Goal: Task Accomplishment & Management: Use online tool/utility

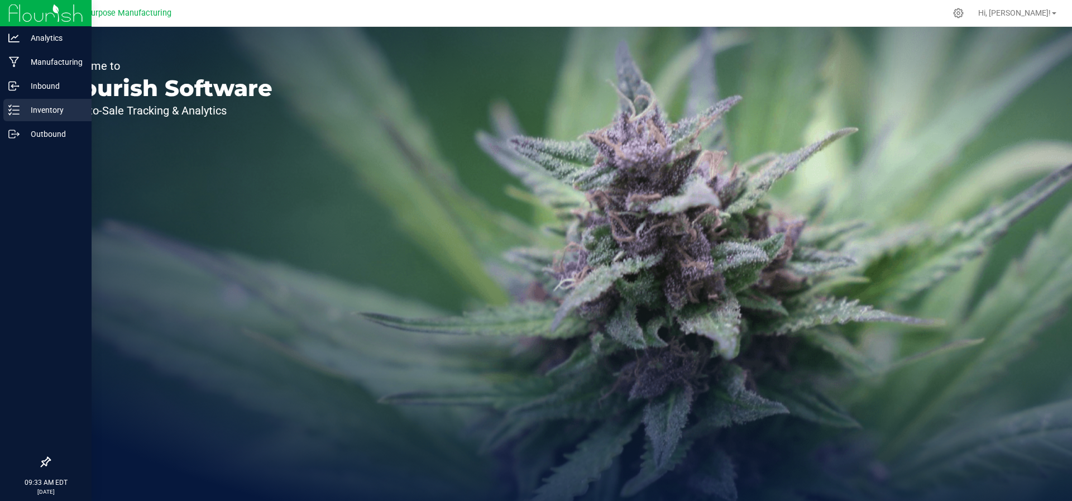
click at [24, 100] on div "Inventory" at bounding box center [47, 110] width 88 height 22
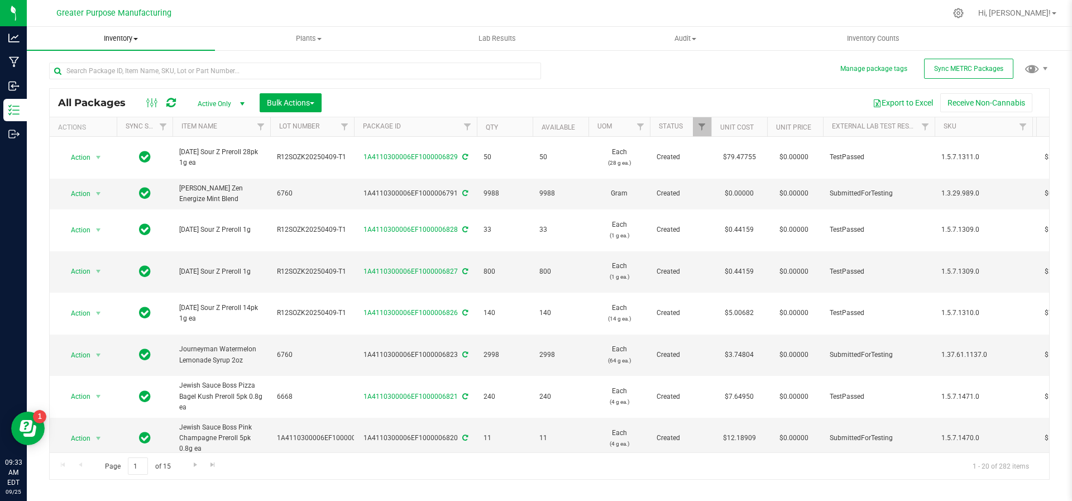
click at [133, 40] on span "Inventory" at bounding box center [121, 38] width 188 height 10
click at [124, 82] on li "All inventory" at bounding box center [121, 80] width 188 height 13
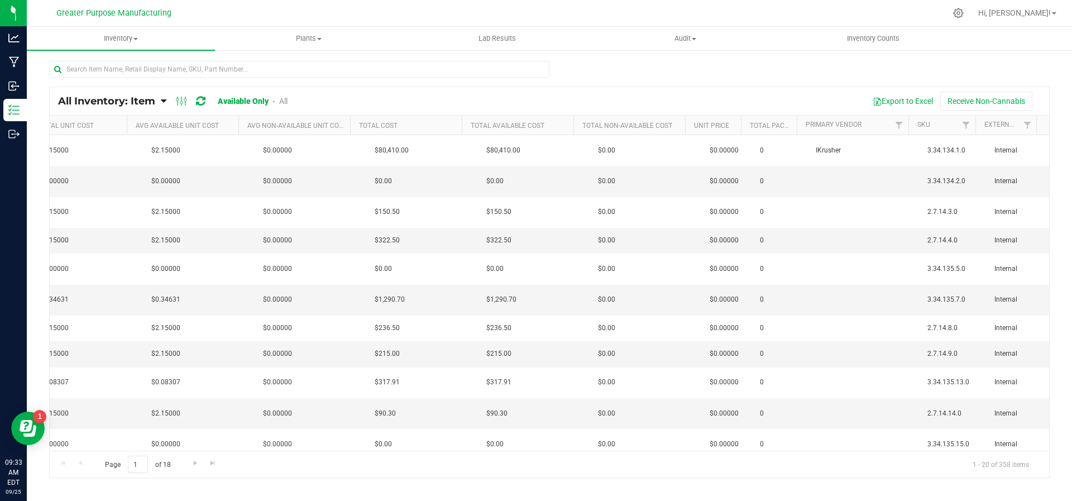
scroll to position [0, 491]
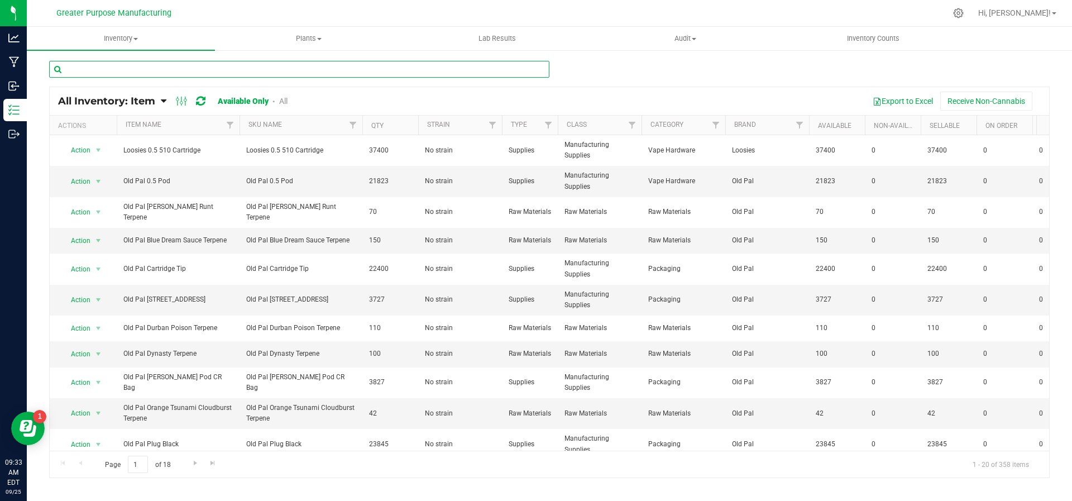
click at [161, 71] on input "text" at bounding box center [299, 69] width 500 height 17
type input "[PERSON_NAME]"
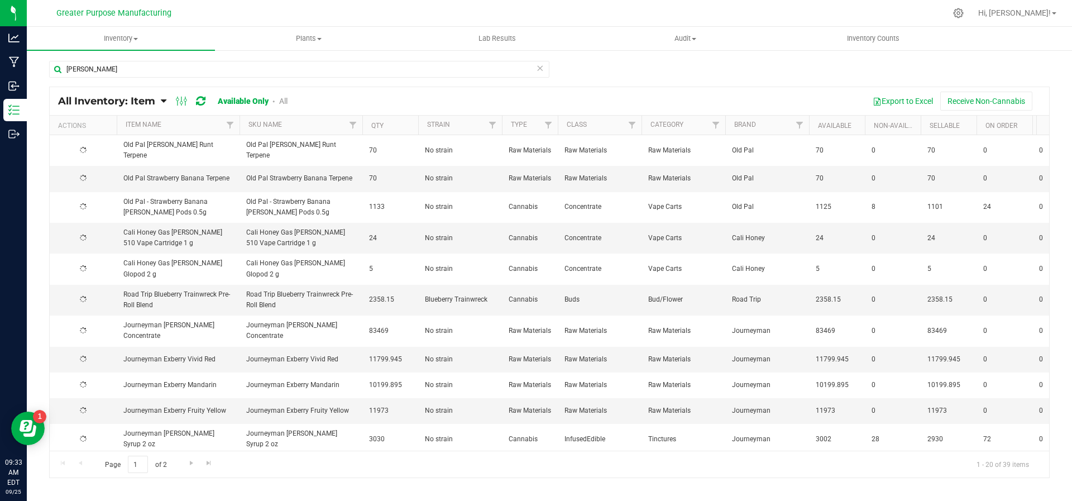
click at [262, 97] on link "Available Only" at bounding box center [243, 101] width 51 height 9
click at [262, 99] on link "Available Only" at bounding box center [243, 101] width 51 height 9
click at [289, 99] on div "All Inventory: Item Item Summary Item (default) Item by Strain Item by Location…" at bounding box center [181, 100] width 246 height 13
click at [285, 100] on link "All" at bounding box center [283, 101] width 8 height 9
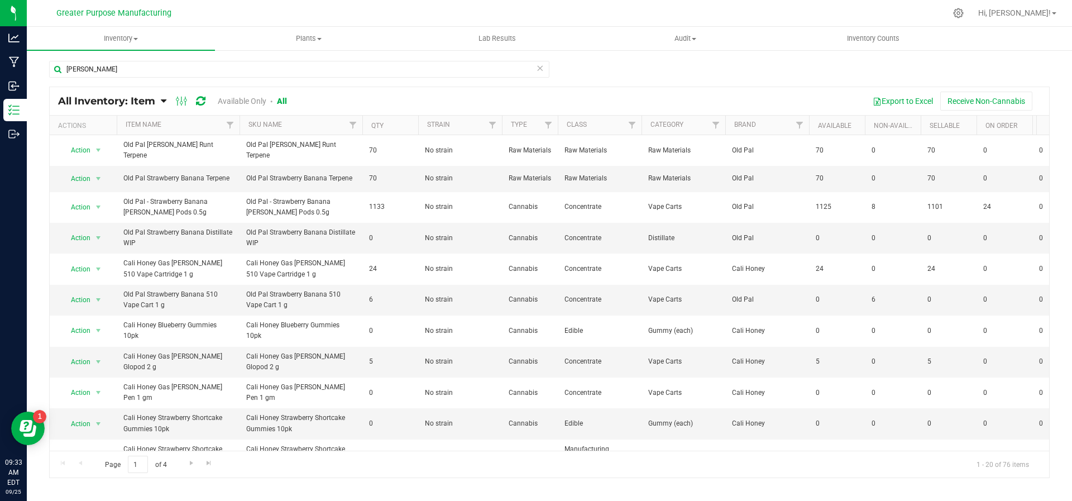
click at [285, 100] on link "All" at bounding box center [282, 101] width 10 height 9
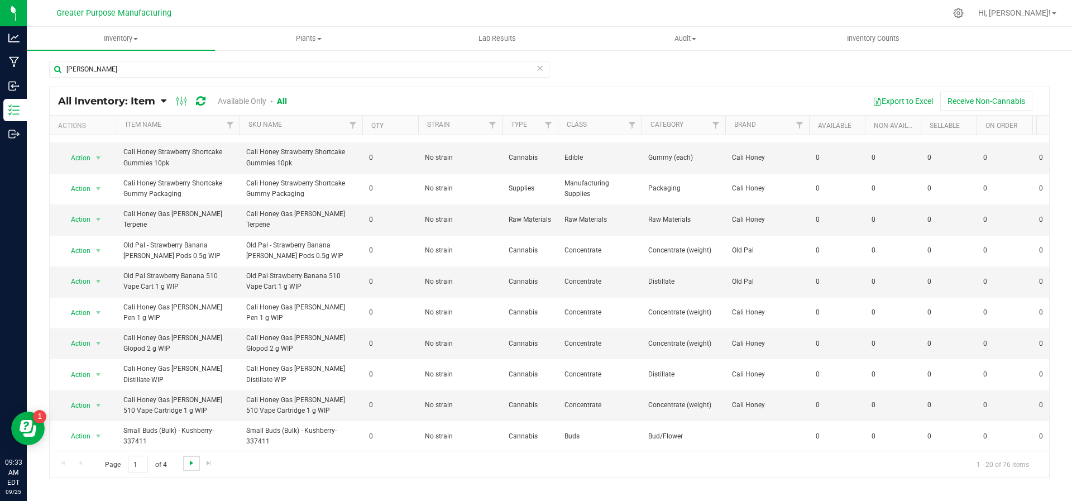
click at [187, 464] on span "Go to the next page" at bounding box center [191, 462] width 9 height 9
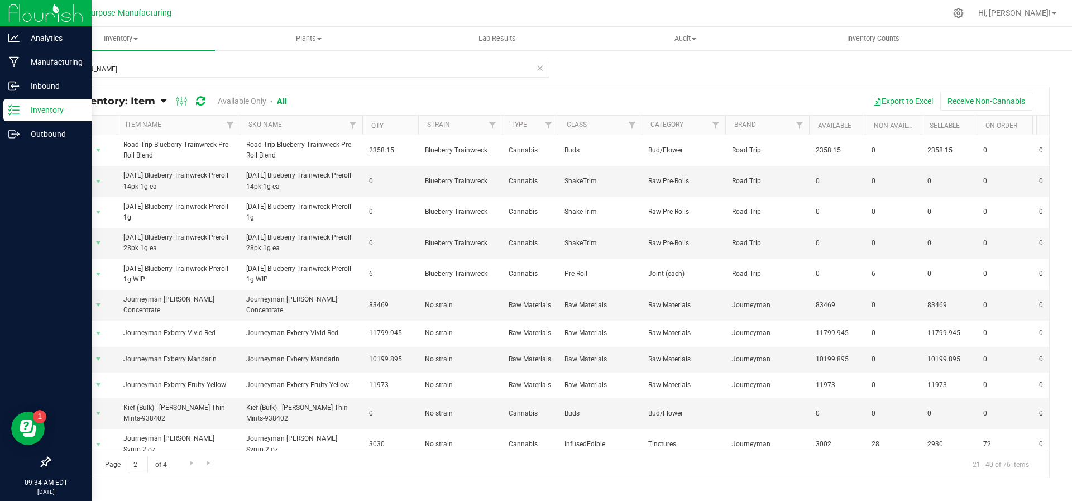
click at [22, 104] on p "Inventory" at bounding box center [53, 109] width 67 height 13
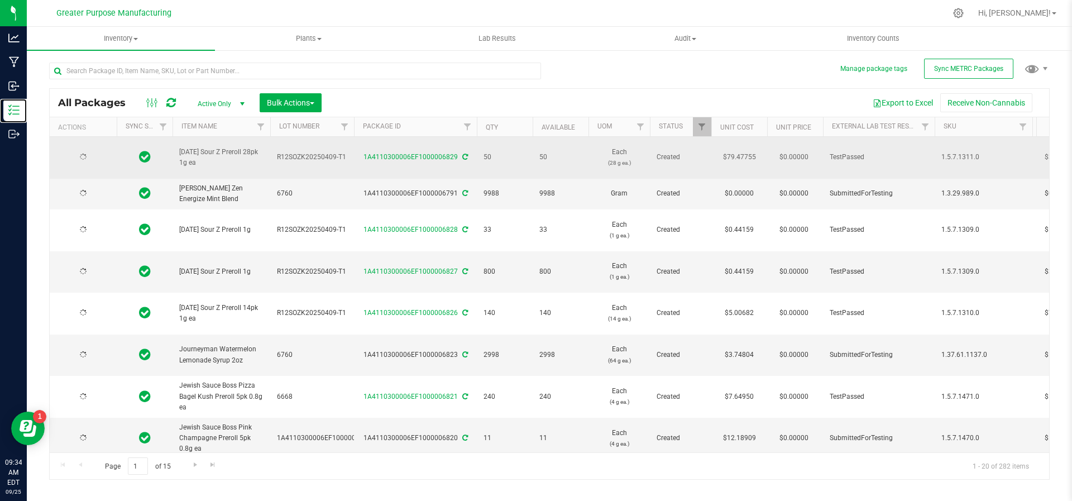
type input "[DATE]"
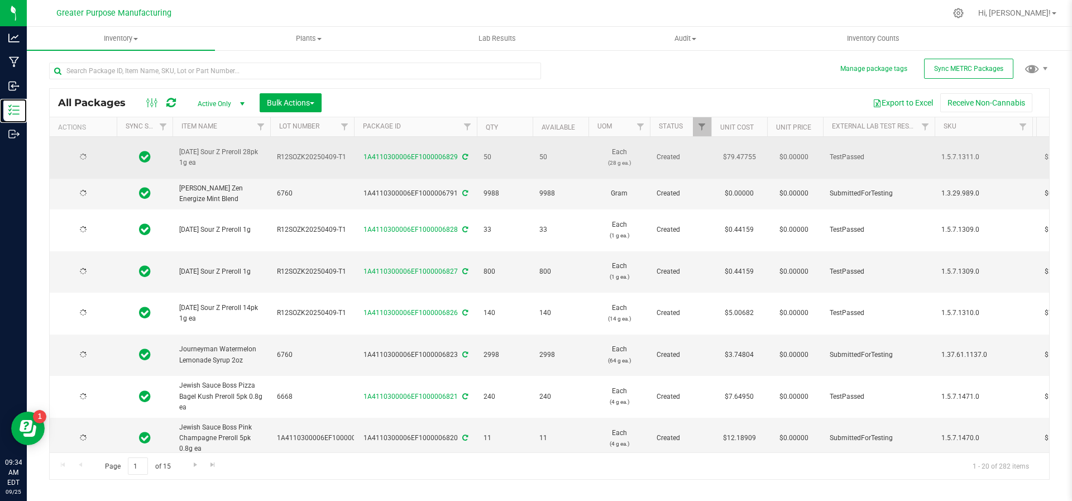
type input "[DATE]"
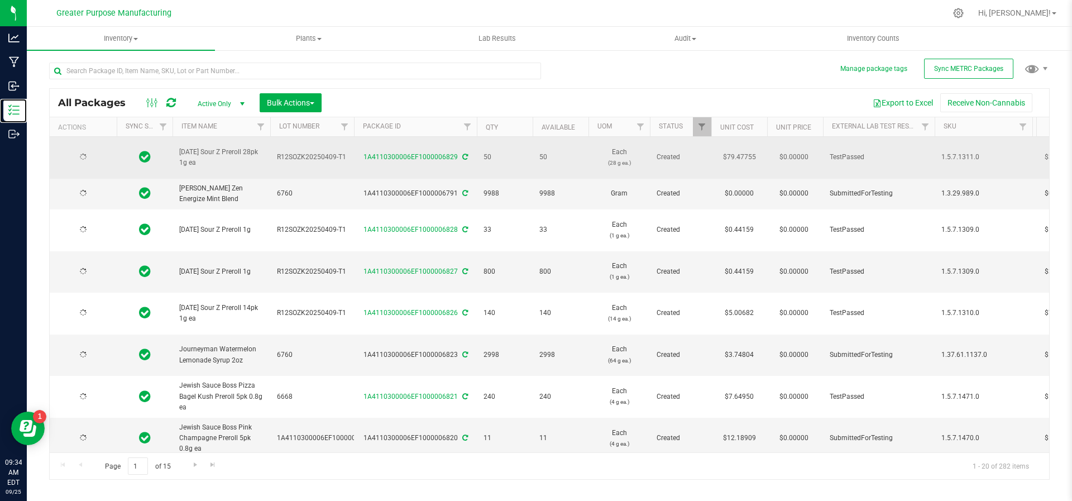
type input "[DATE]"
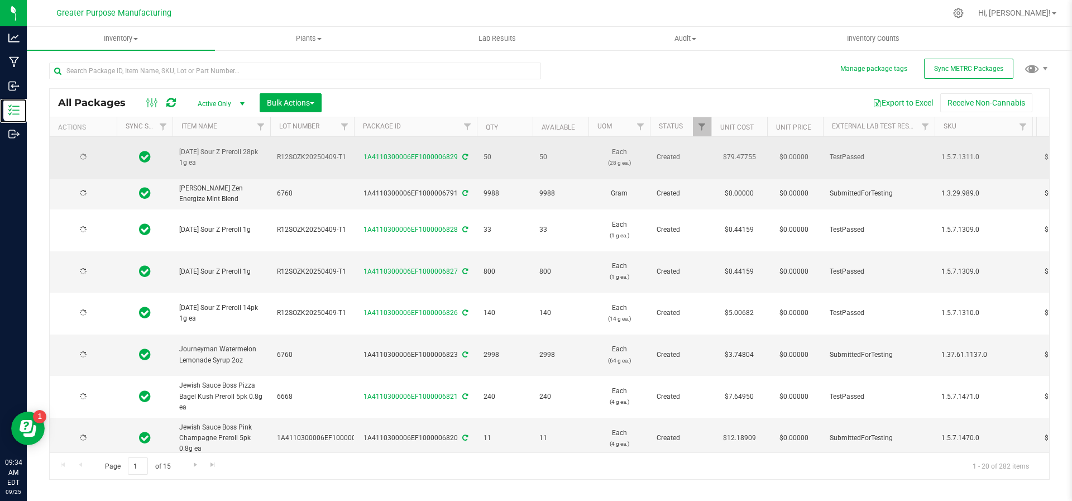
type input "[DATE]"
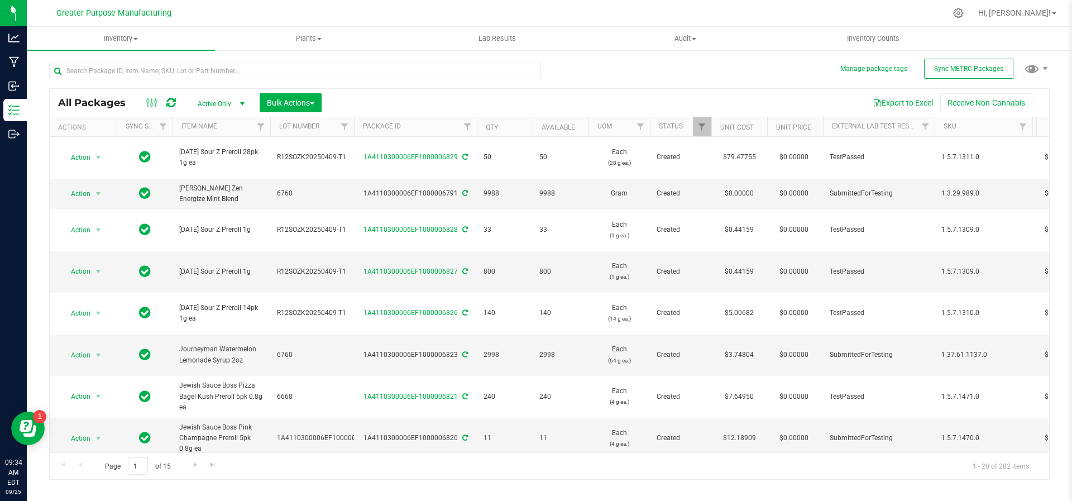
click at [243, 108] on span "select" at bounding box center [242, 104] width 14 height 16
click at [219, 170] on li "All" at bounding box center [218, 171] width 60 height 17
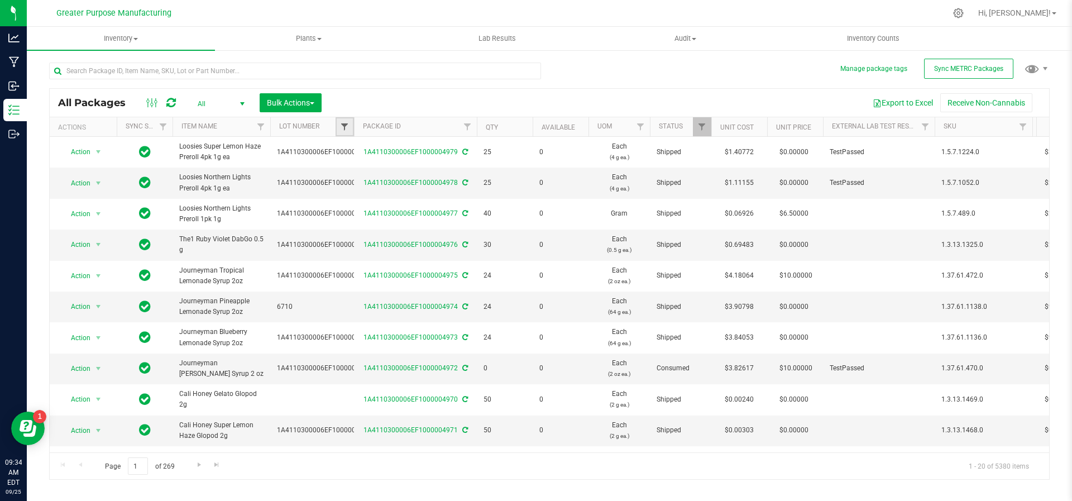
click at [347, 128] on span "Filter" at bounding box center [344, 126] width 9 height 9
type input "2498"
click at [342, 192] on button "Filter" at bounding box center [369, 204] width 54 height 25
type input "[DATE]"
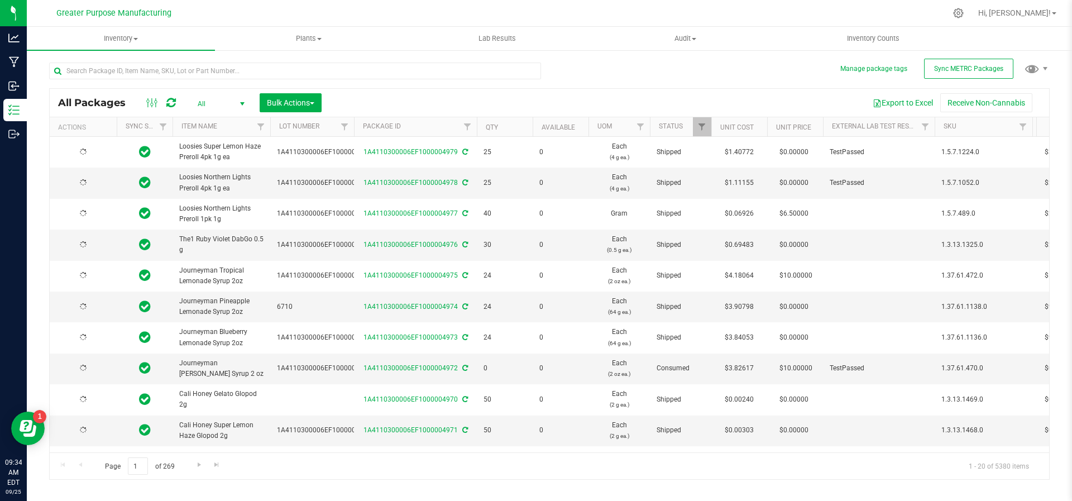
type input "[DATE]"
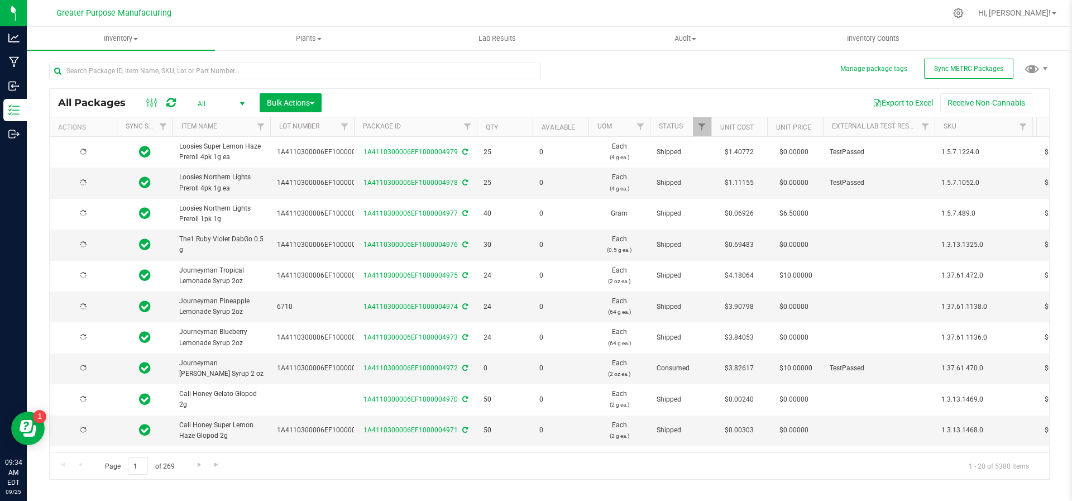
type input "[DATE]"
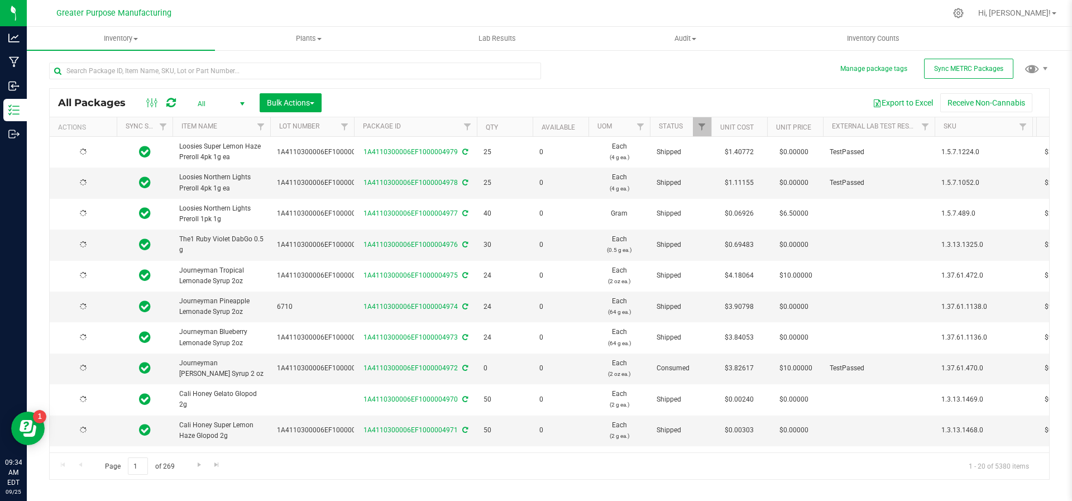
type input "[DATE]"
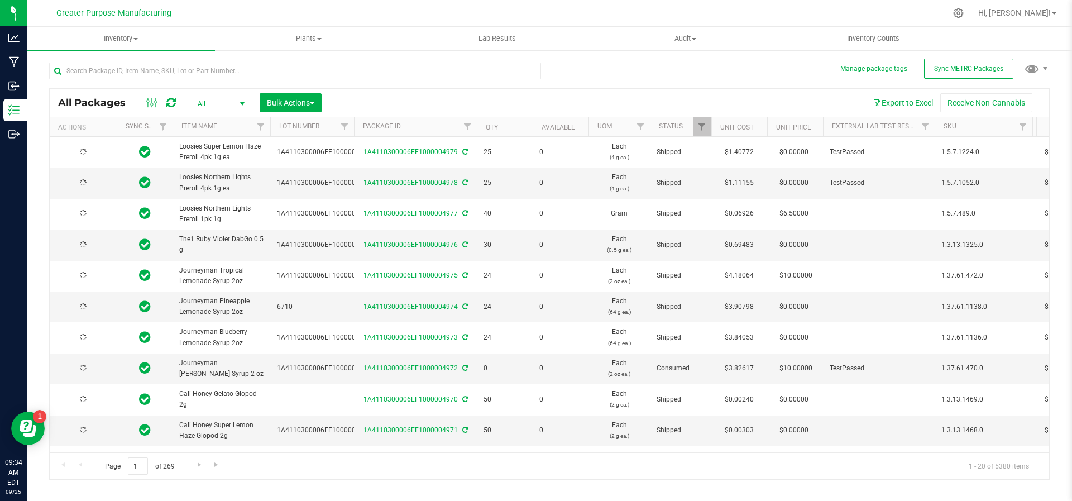
type input "[DATE]"
click at [418, 118] on th "Package ID" at bounding box center [415, 127] width 123 height 20
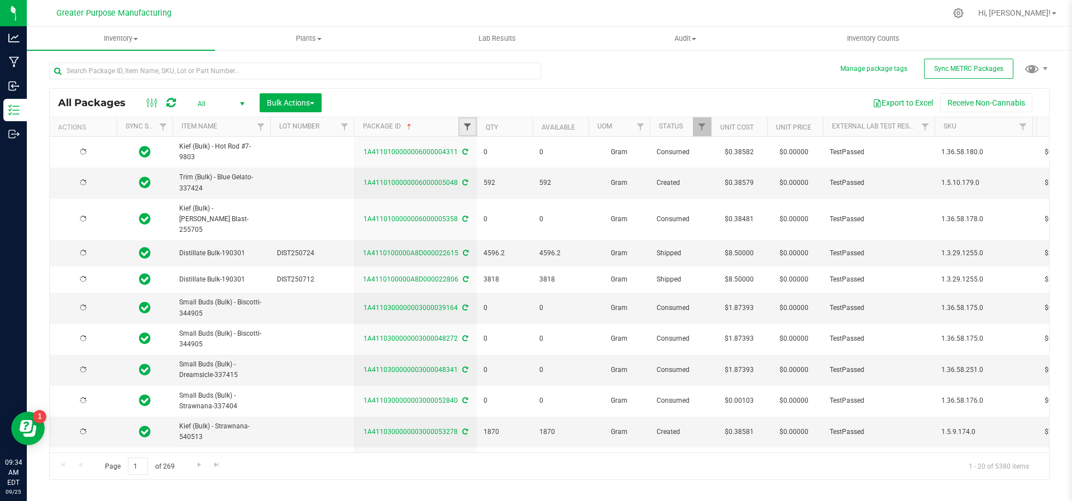
click at [465, 126] on span "Filter" at bounding box center [467, 126] width 9 height 9
click at [485, 150] on input "text" at bounding box center [522, 150] width 115 height 17
type input "2498"
click at [489, 176] on button "Filter" at bounding box center [492, 180] width 54 height 25
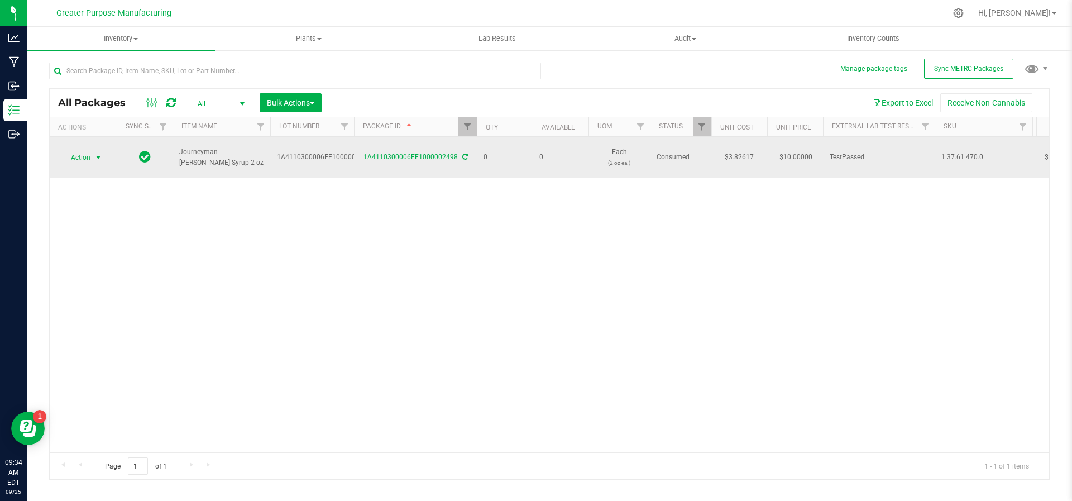
click at [92, 150] on span "select" at bounding box center [99, 158] width 14 height 16
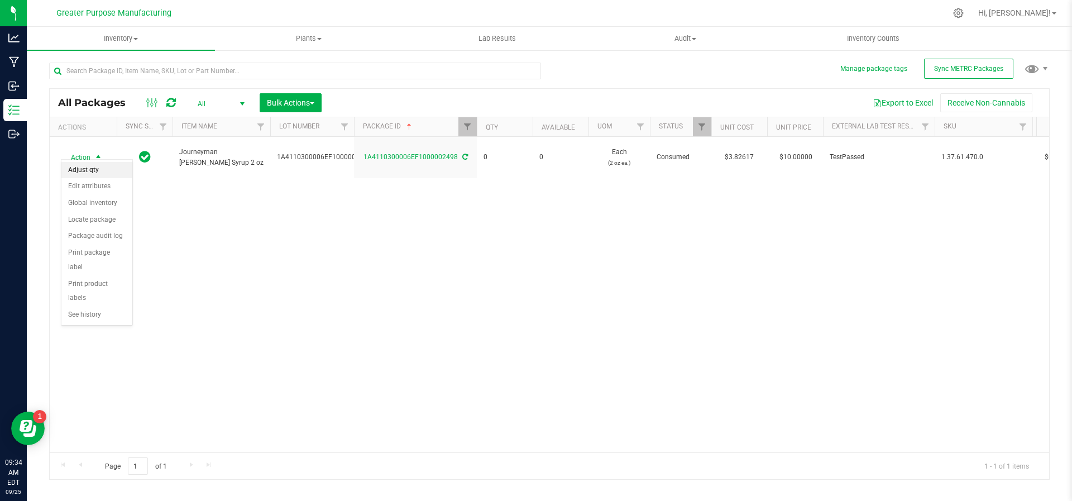
click at [89, 167] on li "Adjust qty" at bounding box center [96, 170] width 71 height 17
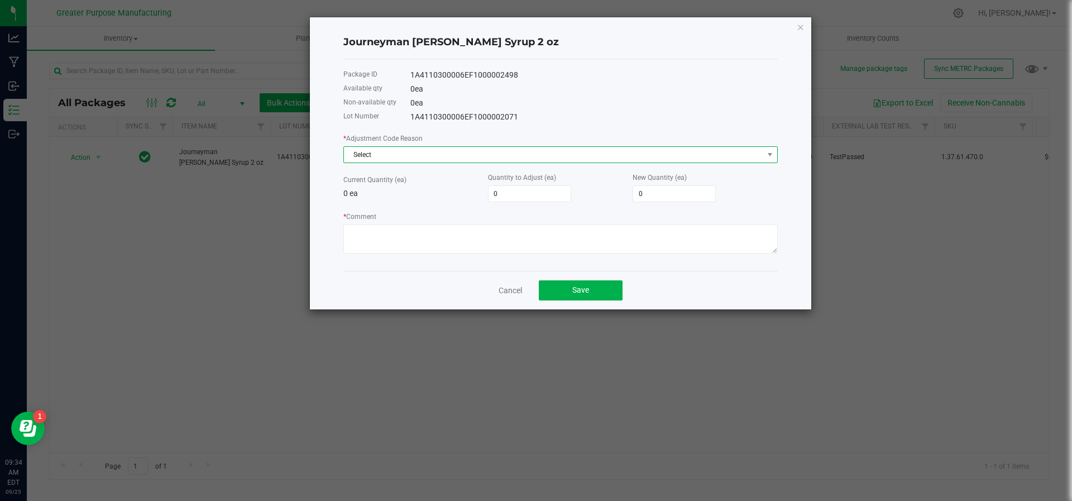
click at [403, 154] on span "Select" at bounding box center [553, 155] width 419 height 16
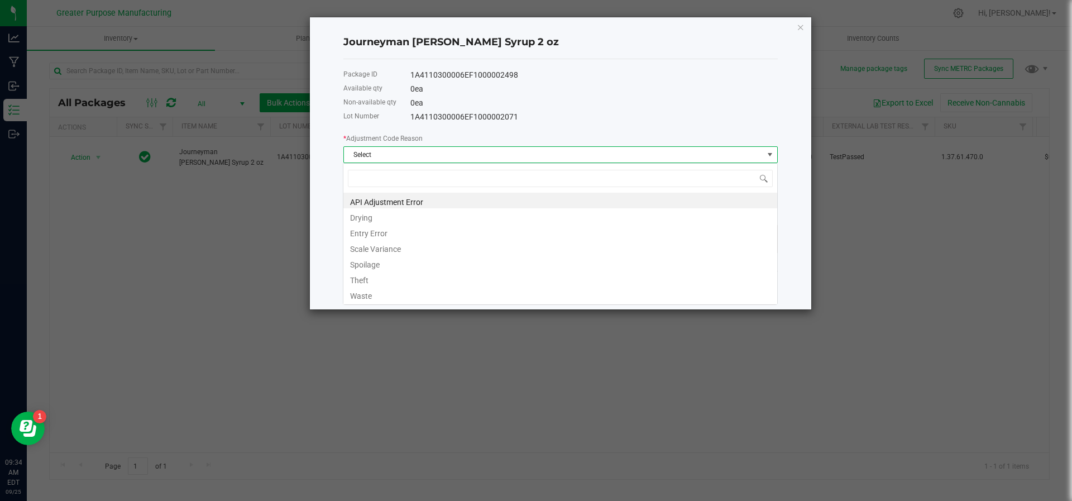
scroll to position [17, 434]
click at [392, 225] on li "Entry Error" at bounding box center [560, 232] width 434 height 16
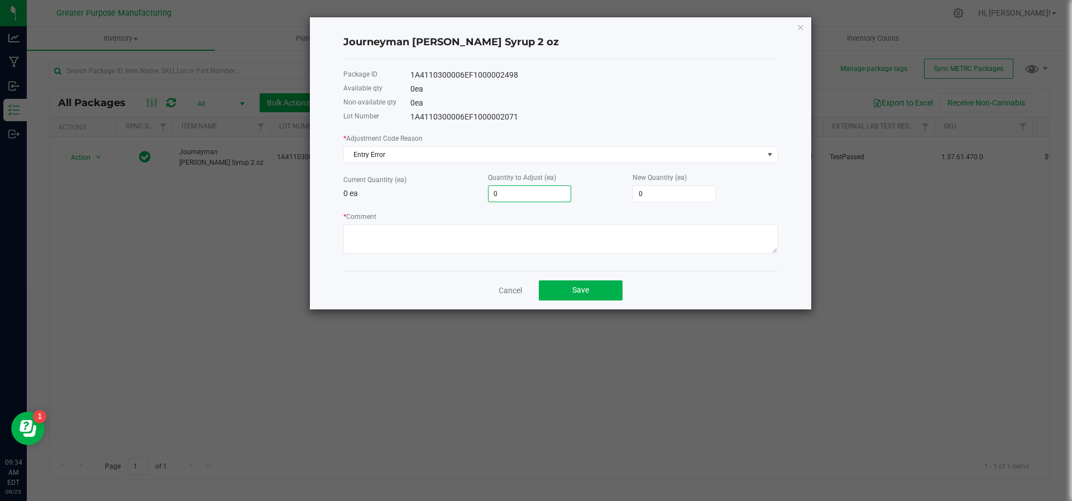
click at [538, 192] on input "0" at bounding box center [530, 194] width 82 height 16
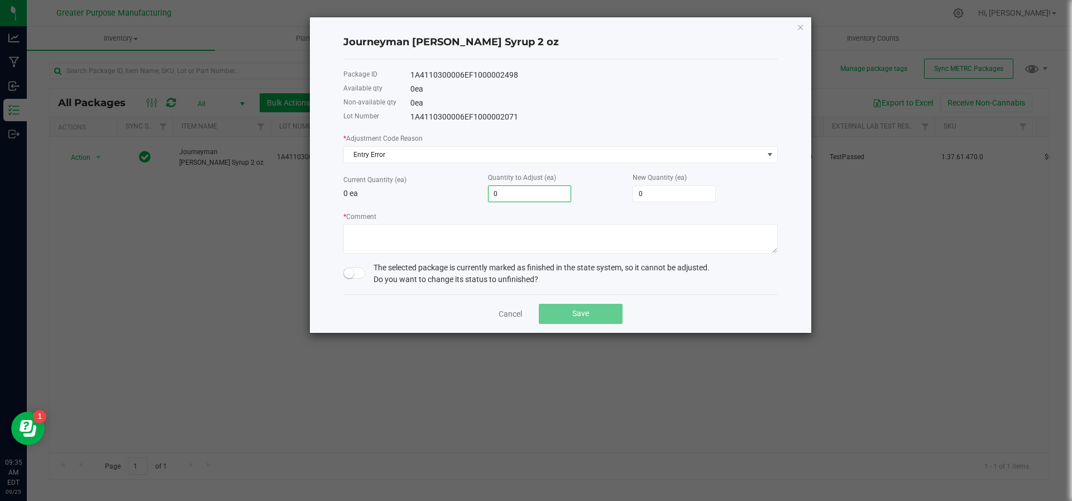
type input "4"
type input "48"
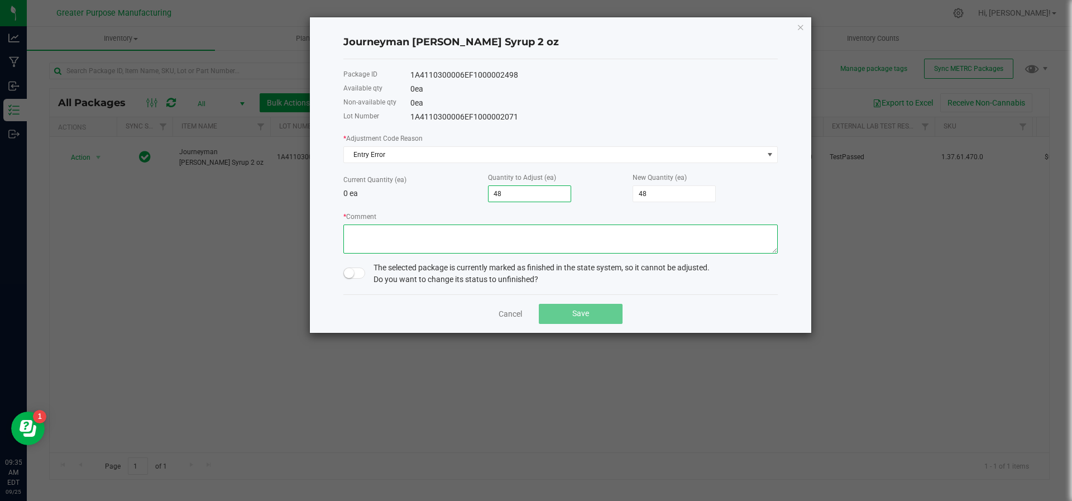
click at [520, 243] on textarea "* Comment" at bounding box center [560, 238] width 434 height 29
type textarea "Returned from Daylight dispensary. JS/NS"
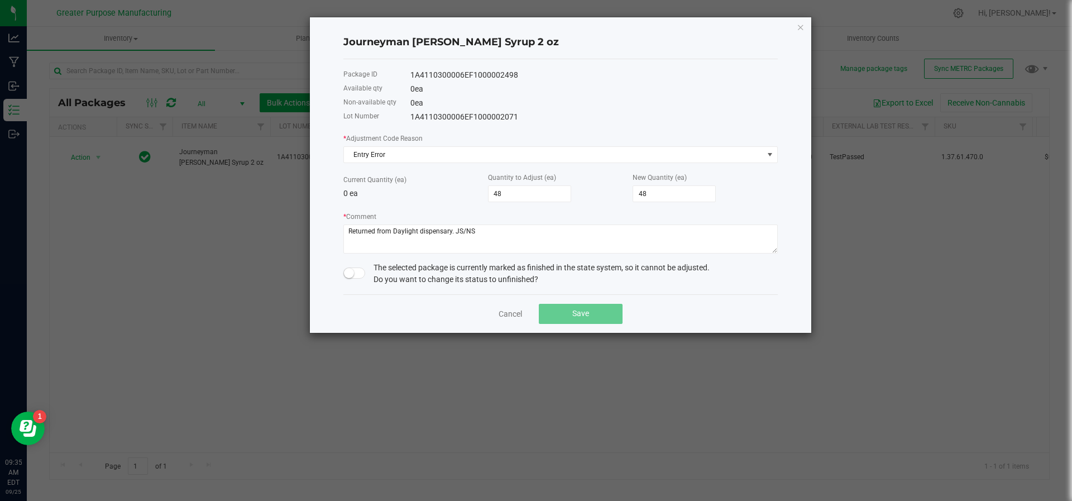
click at [348, 275] on small at bounding box center [349, 273] width 10 height 10
click at [567, 312] on button "Save" at bounding box center [581, 314] width 84 height 20
